Goal: Task Accomplishment & Management: Use online tool/utility

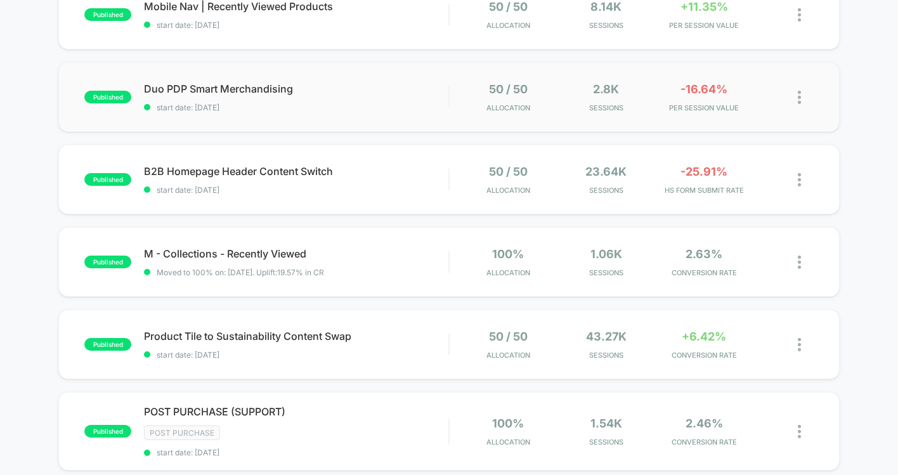
scroll to position [335, 0]
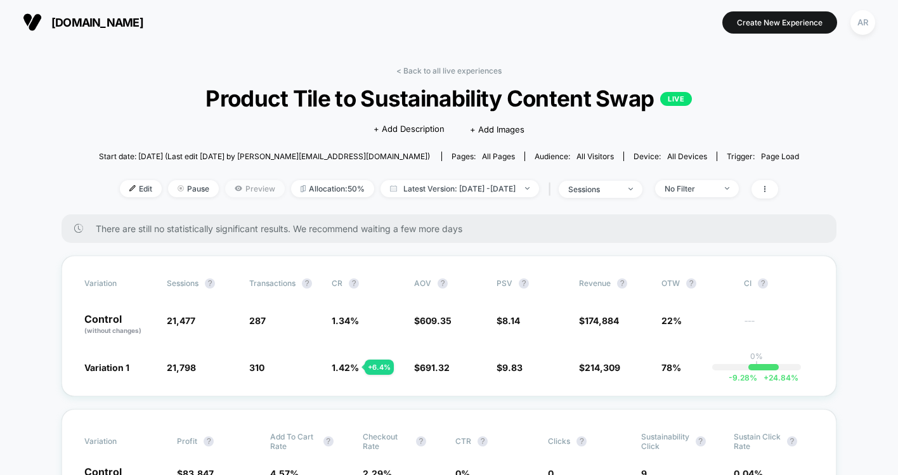
click at [238, 186] on span "Preview" at bounding box center [255, 188] width 60 height 17
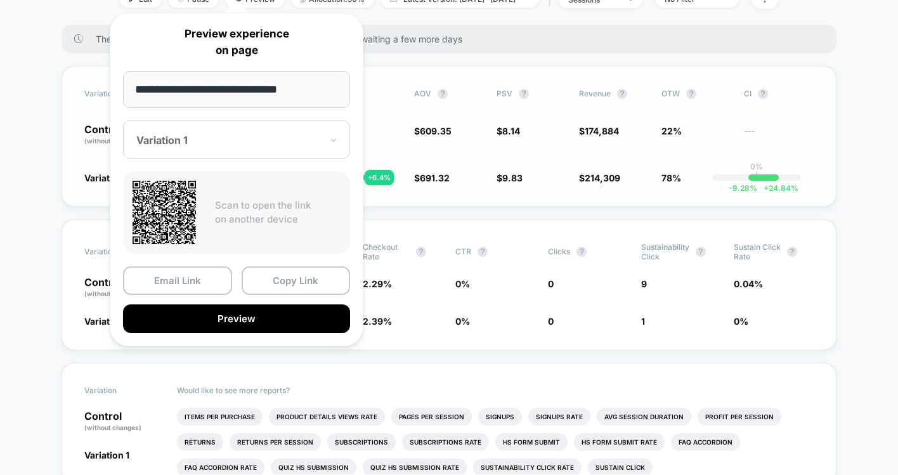
scroll to position [169, 0]
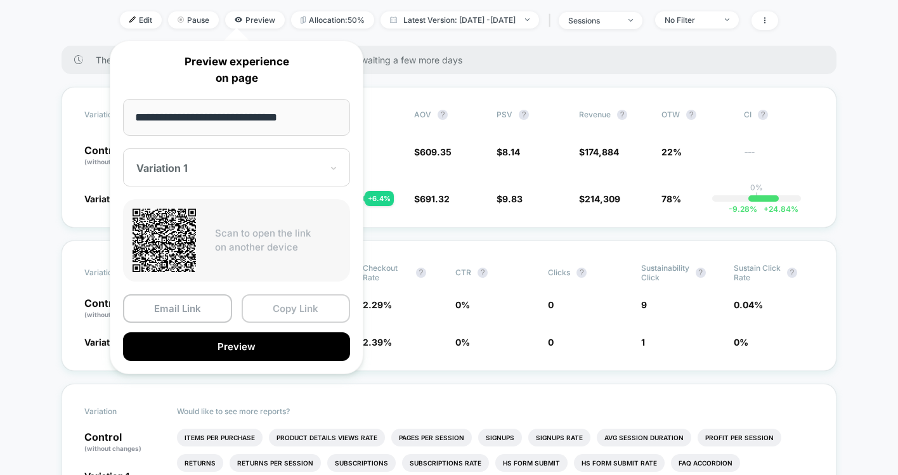
click at [282, 309] on button "Copy Link" at bounding box center [296, 308] width 109 height 29
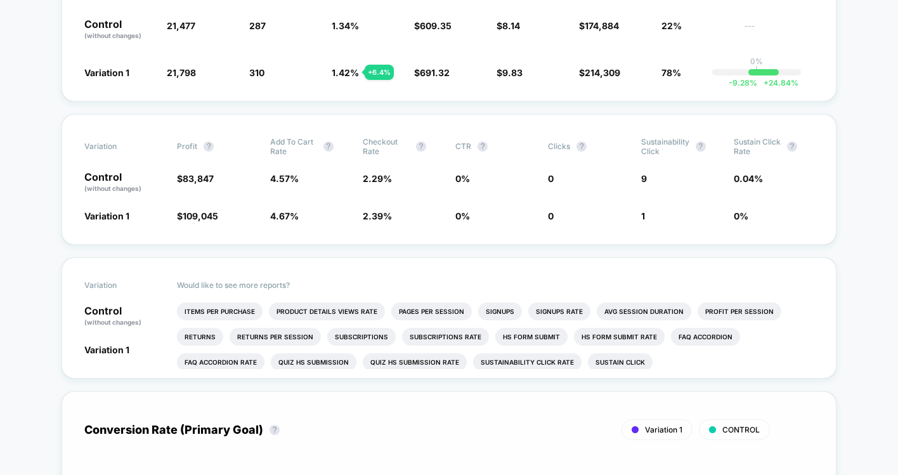
scroll to position [0, 0]
